Goal: Information Seeking & Learning: Learn about a topic

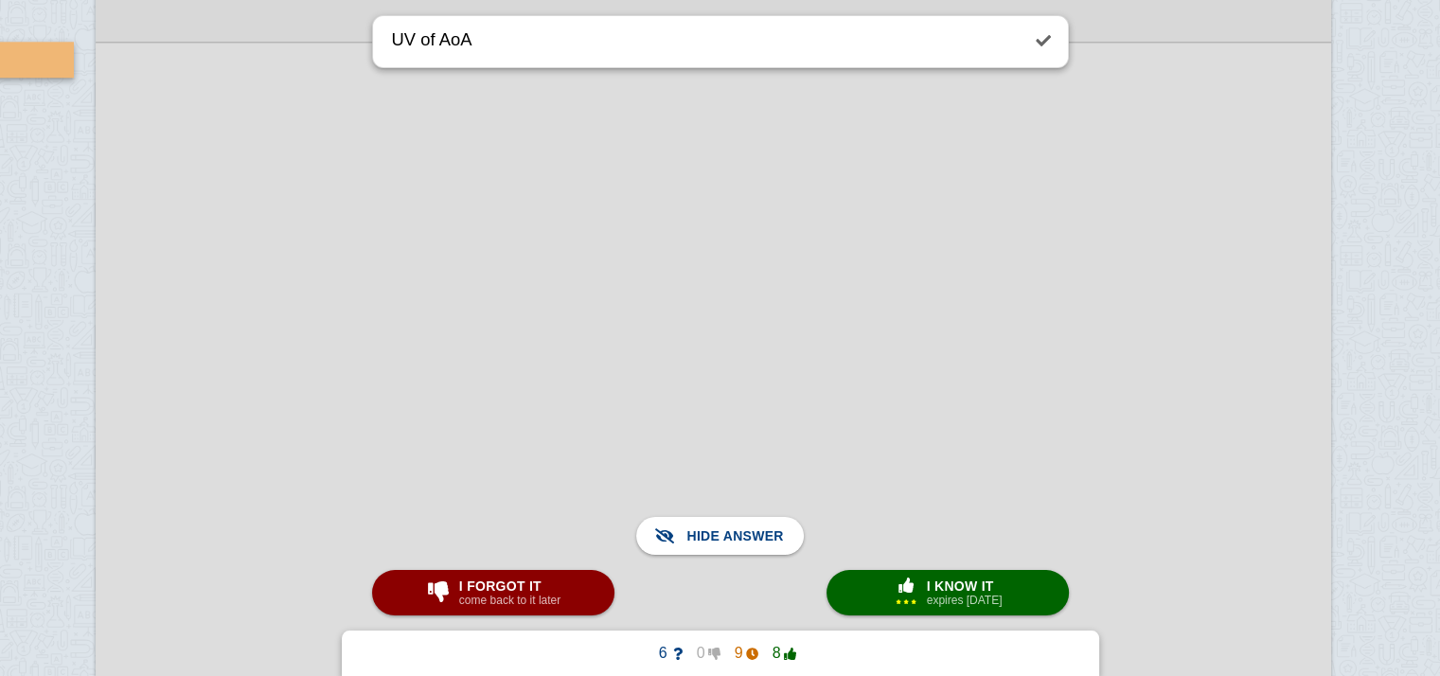
scroll to position [81069, 86]
click at [735, 527] on span "Show answer" at bounding box center [731, 536] width 106 height 42
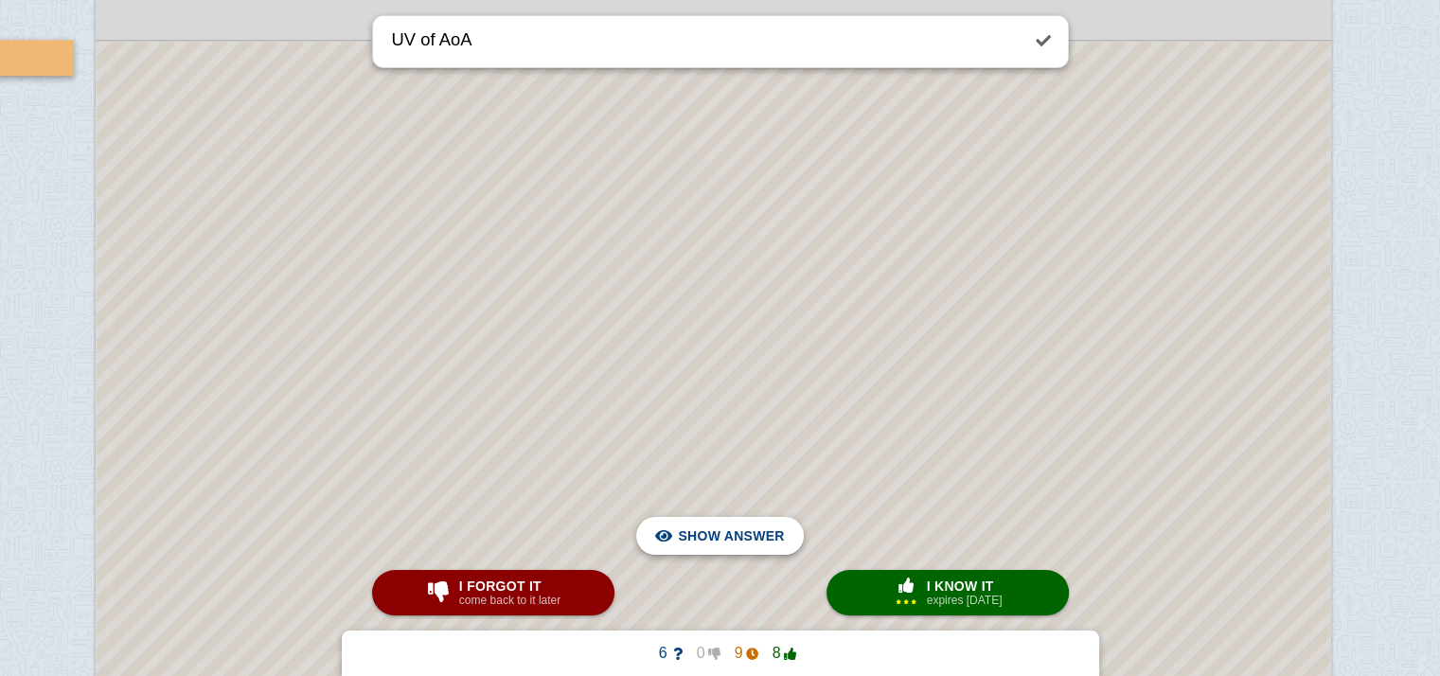
click at [735, 530] on span "Hide answer" at bounding box center [735, 536] width 98 height 42
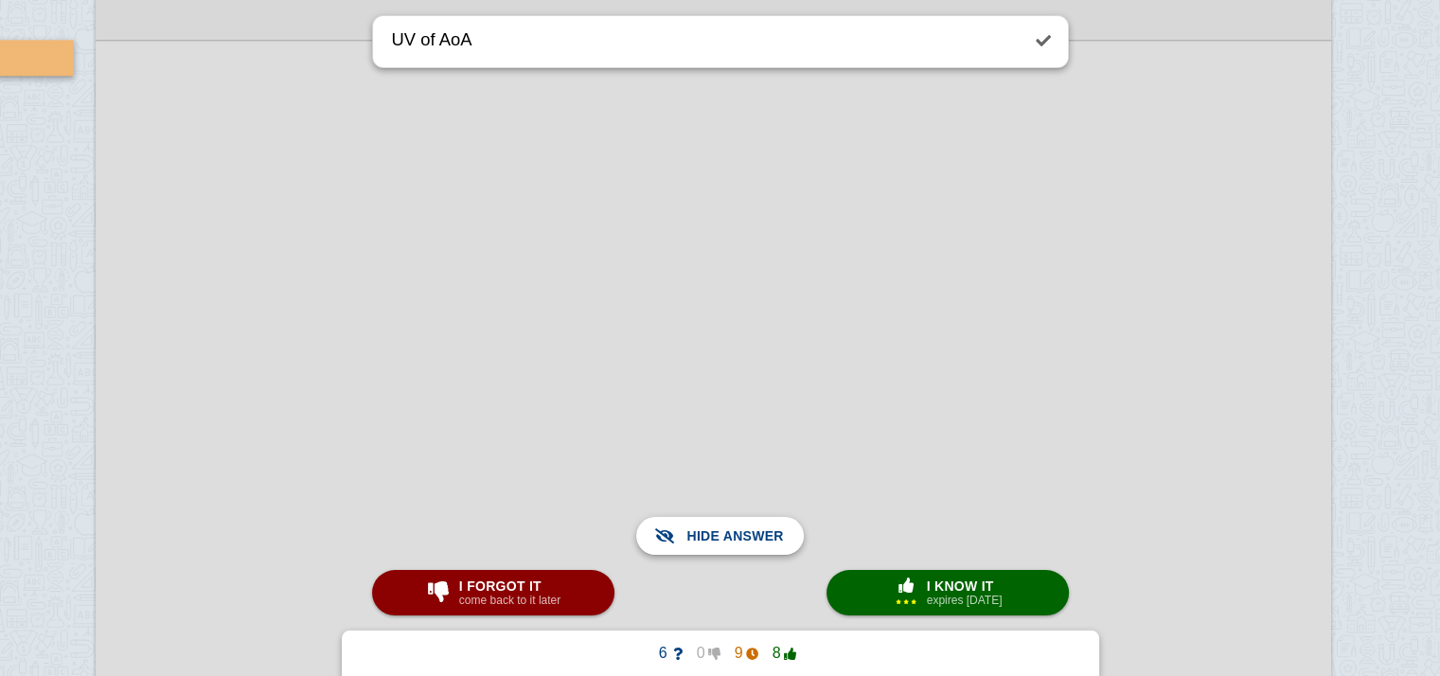
click at [735, 530] on span "Show answer" at bounding box center [731, 536] width 106 height 42
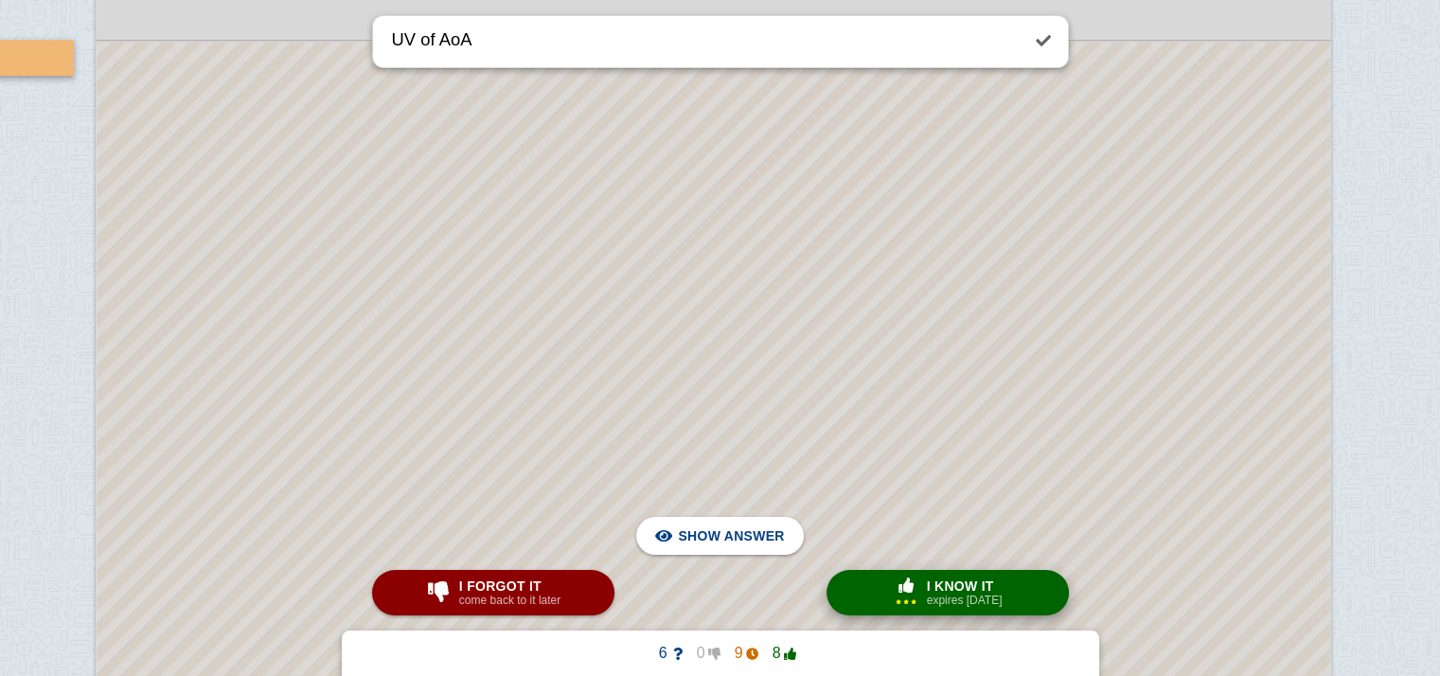
click at [977, 603] on small "expires [DATE]" at bounding box center [965, 600] width 76 height 13
type textarea "case laws for UV of MoA"
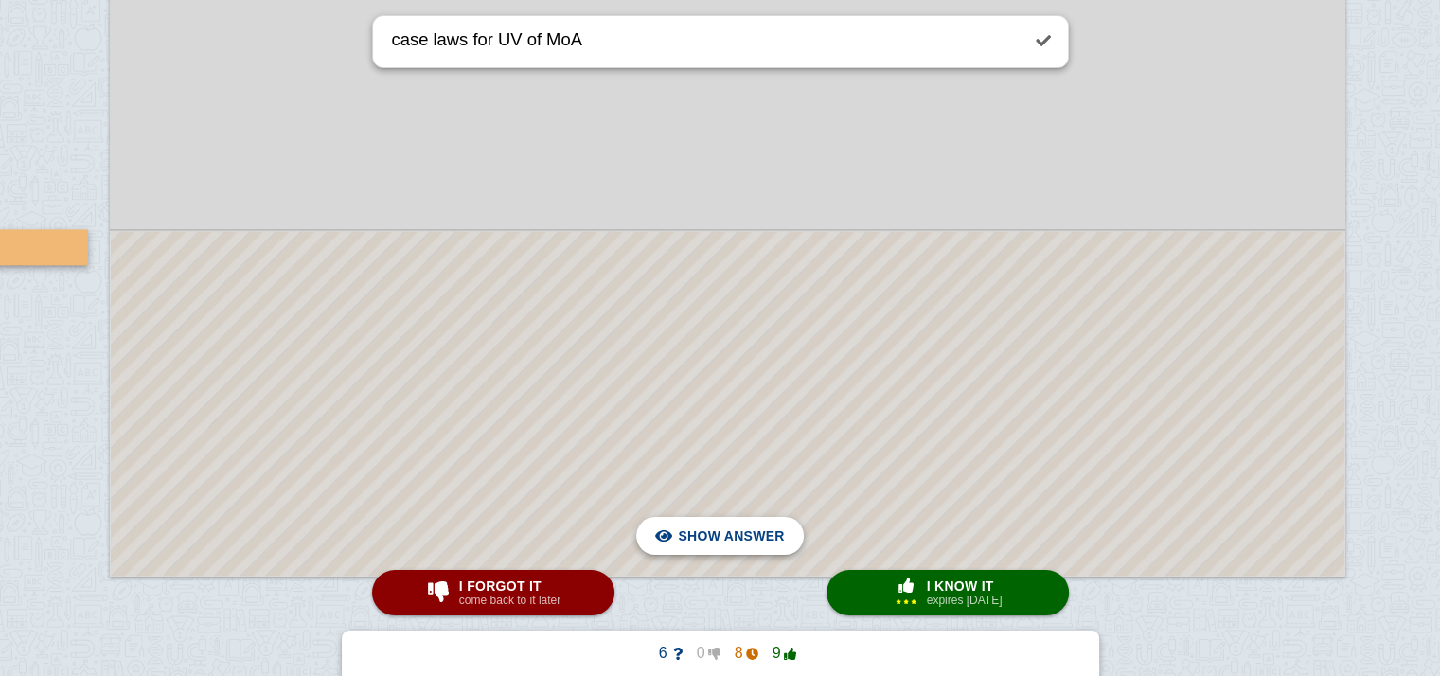
click at [729, 554] on span "Hide answer" at bounding box center [735, 536] width 98 height 42
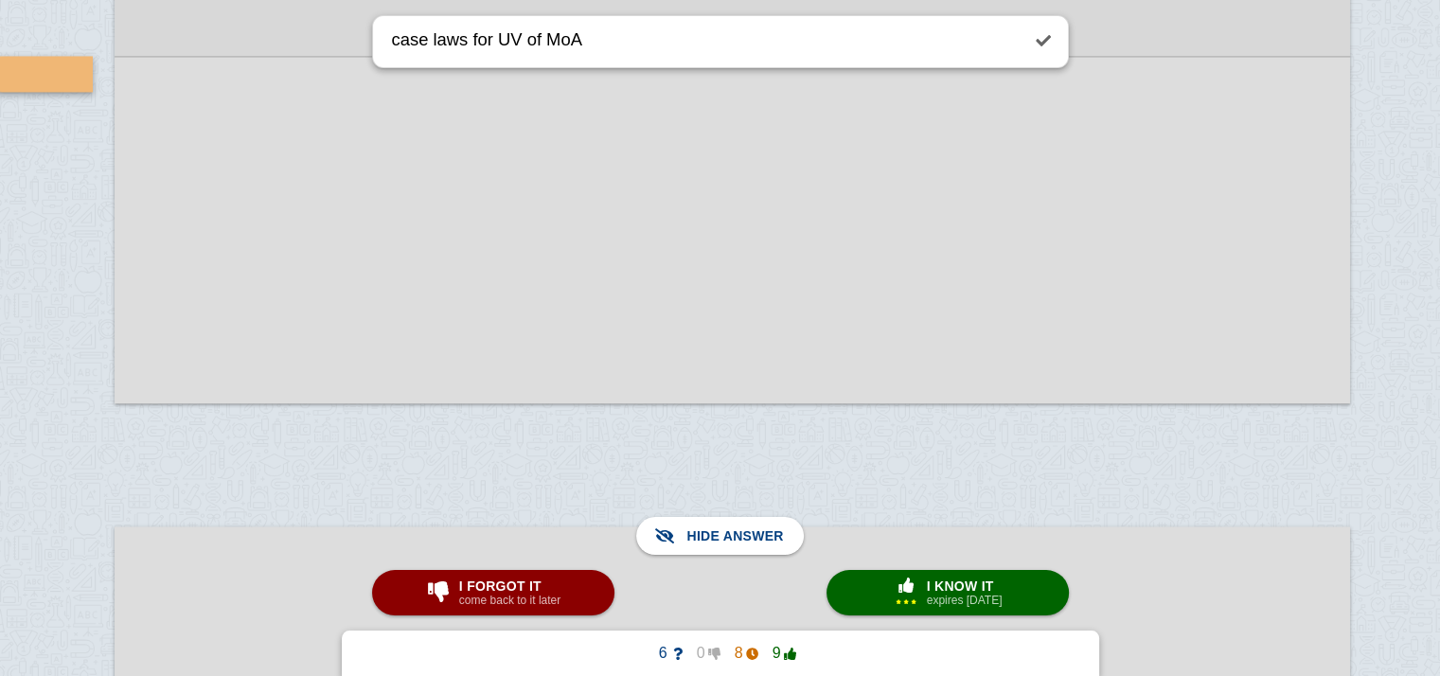
scroll to position [81931, 68]
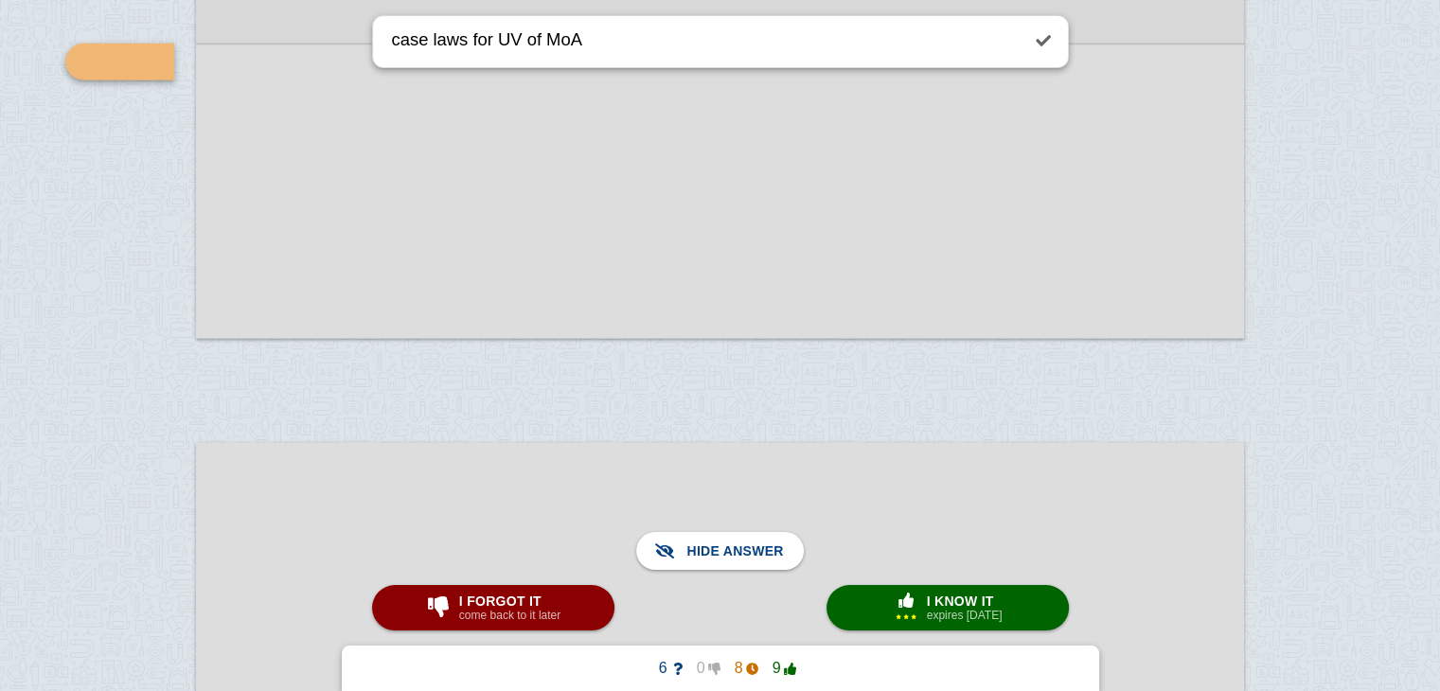
scroll to position [69574, 0]
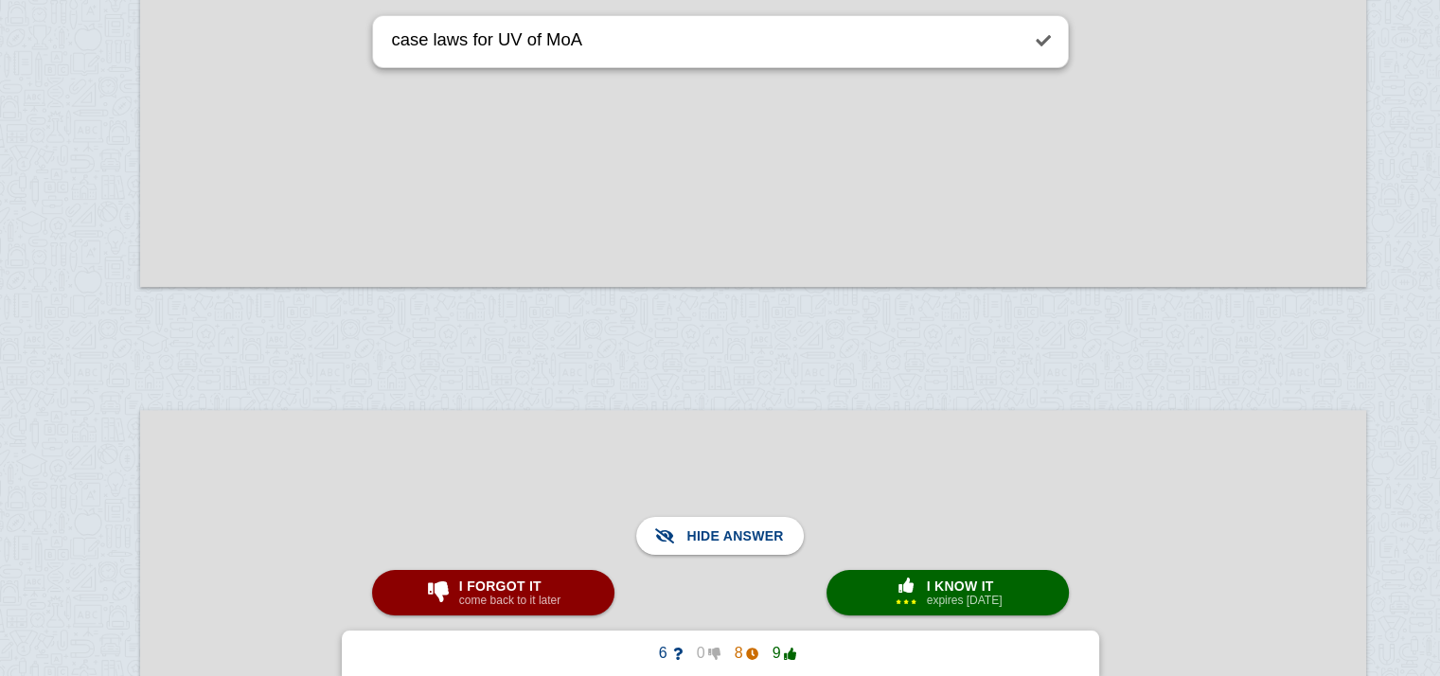
scroll to position [81421, 42]
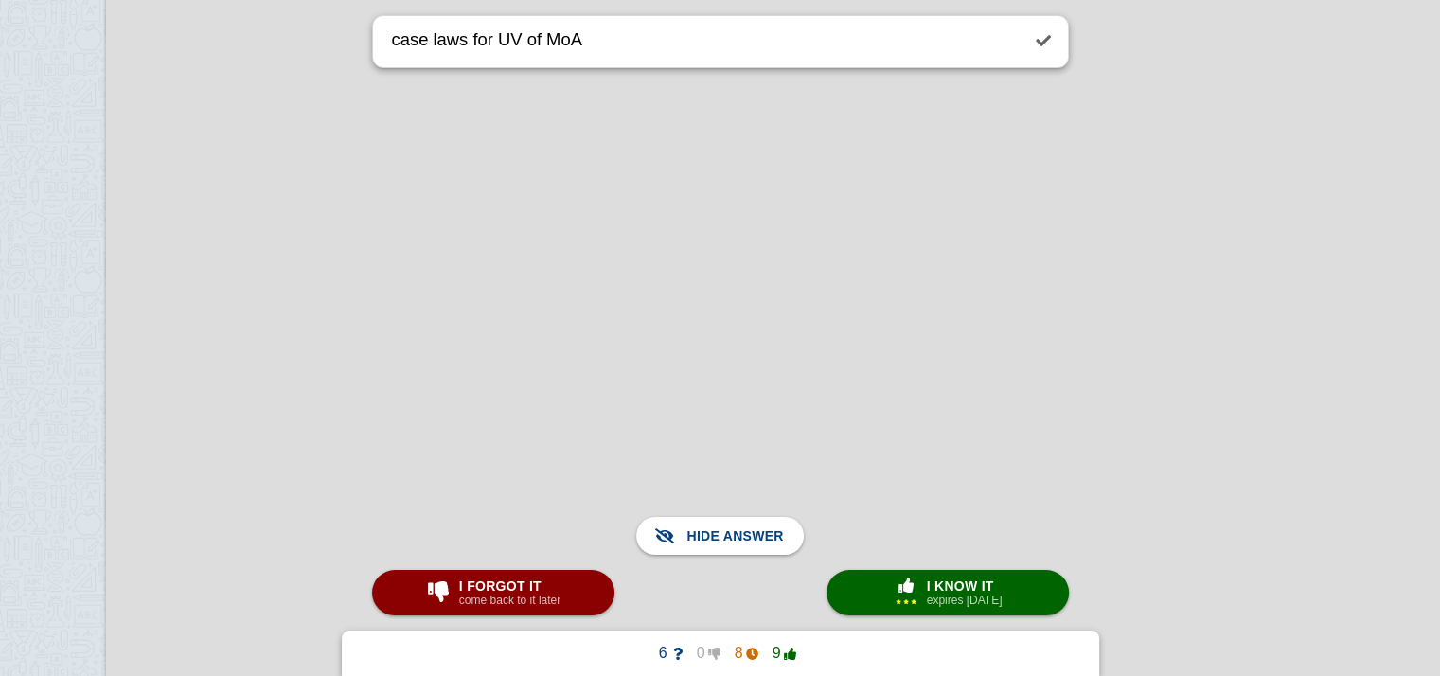
scroll to position [94643, 76]
